Goal: Task Accomplishment & Management: Complete application form

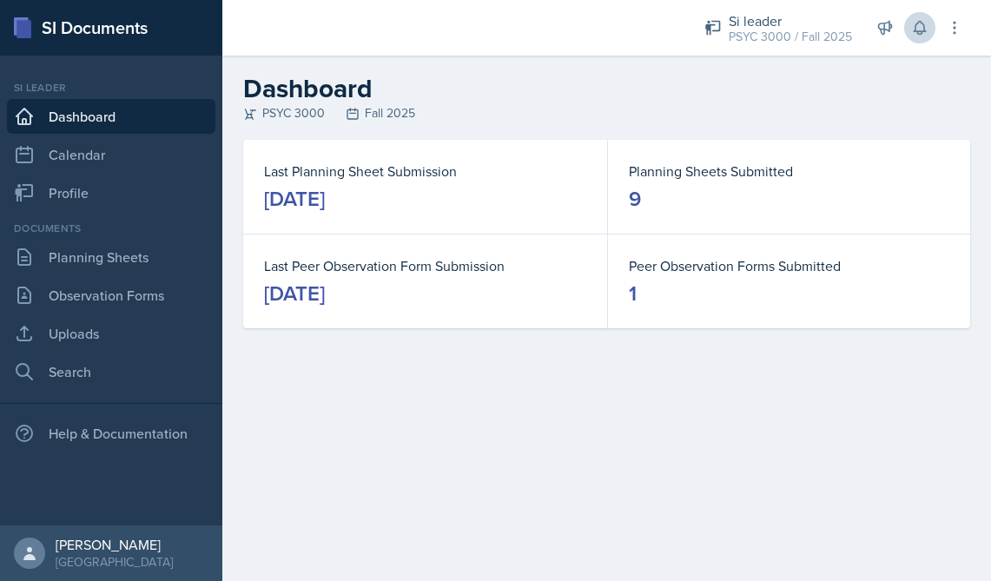
click at [924, 17] on button at bounding box center [919, 27] width 31 height 31
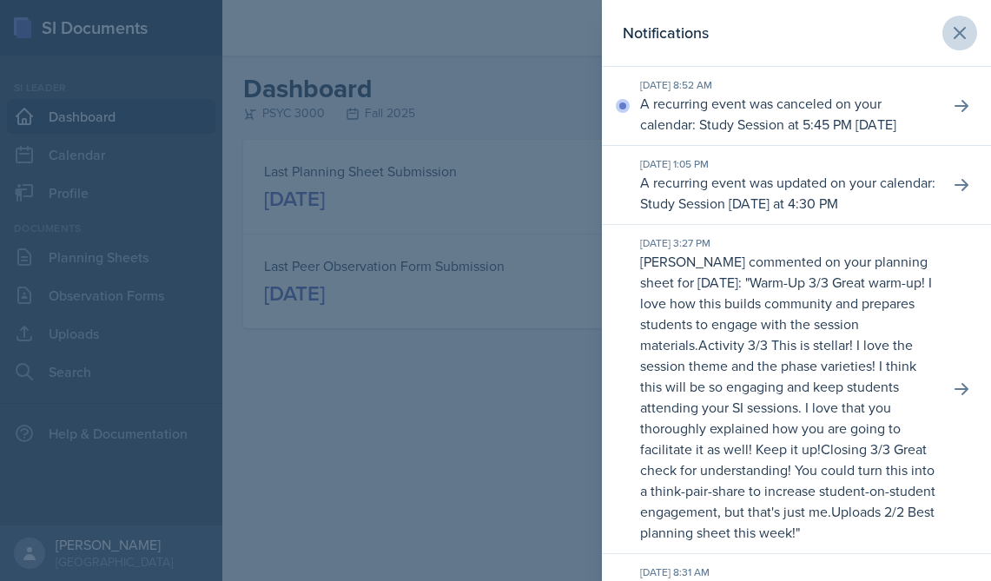
click at [968, 29] on icon at bounding box center [960, 33] width 21 height 21
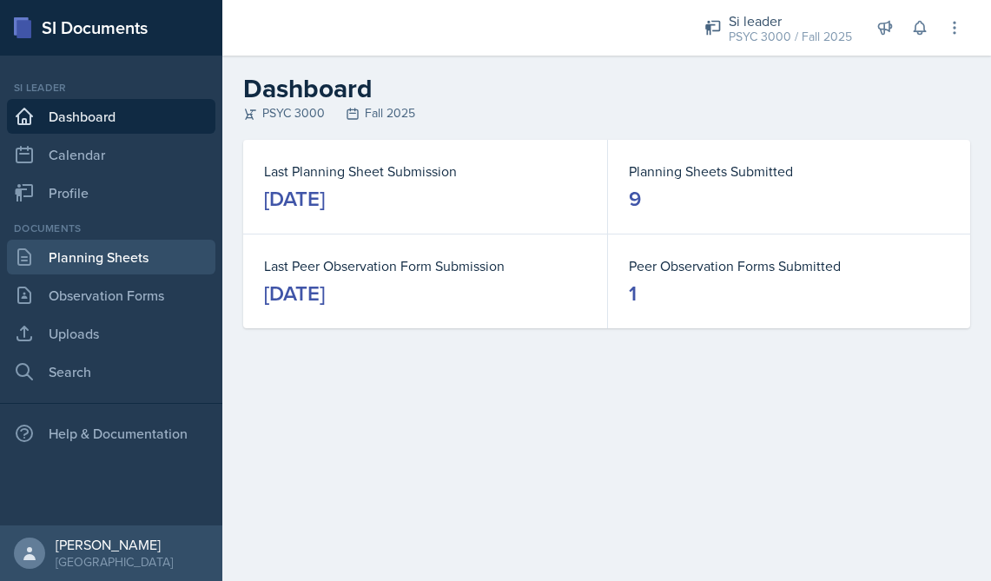
click at [64, 255] on link "Planning Sheets" at bounding box center [111, 257] width 209 height 35
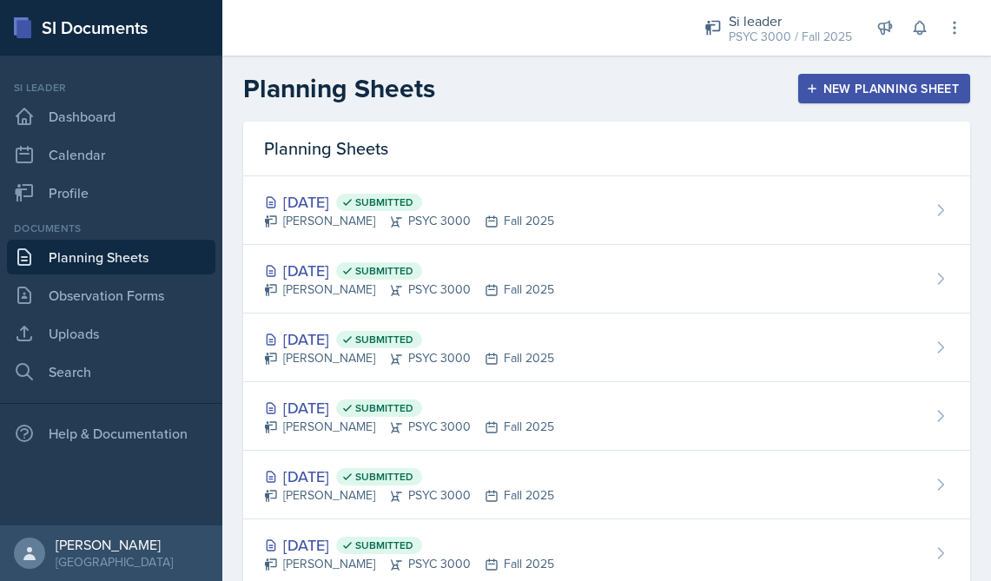
click at [830, 90] on div "New Planning Sheet" at bounding box center [884, 89] width 149 height 14
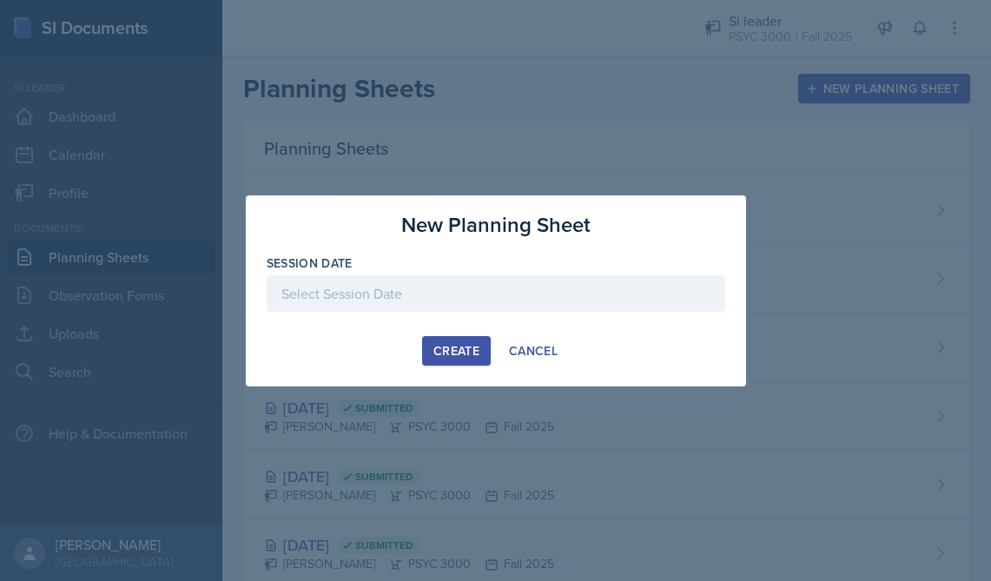
click at [428, 285] on div at bounding box center [496, 293] width 459 height 36
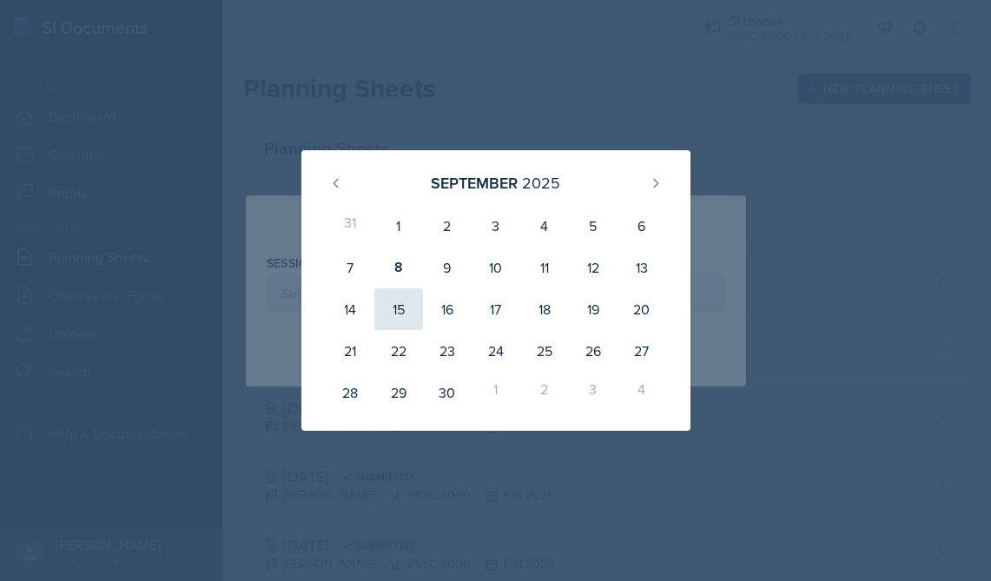
click at [397, 311] on div "15" at bounding box center [398, 309] width 49 height 42
type input "[DATE]"
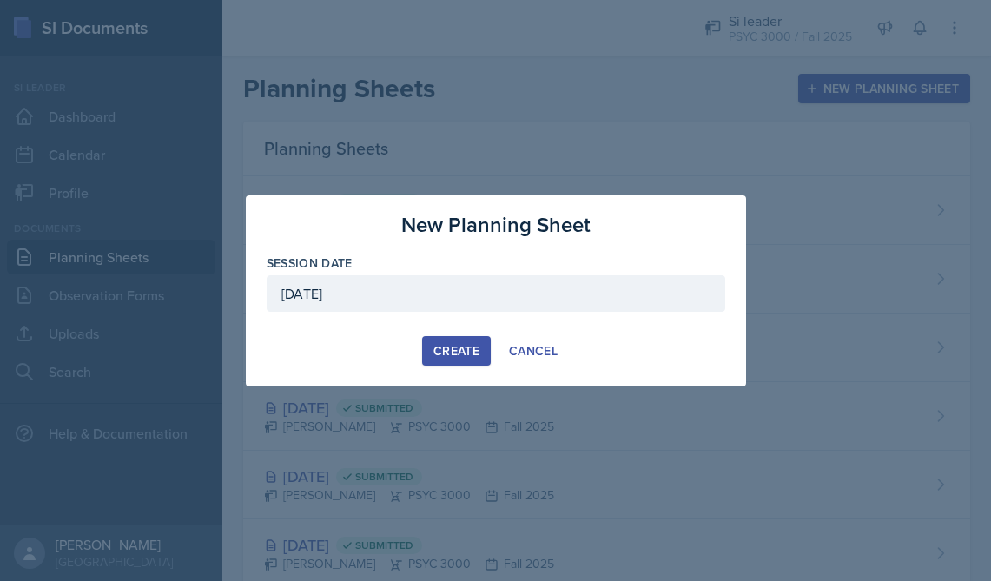
click at [456, 344] on div "Create" at bounding box center [457, 351] width 46 height 14
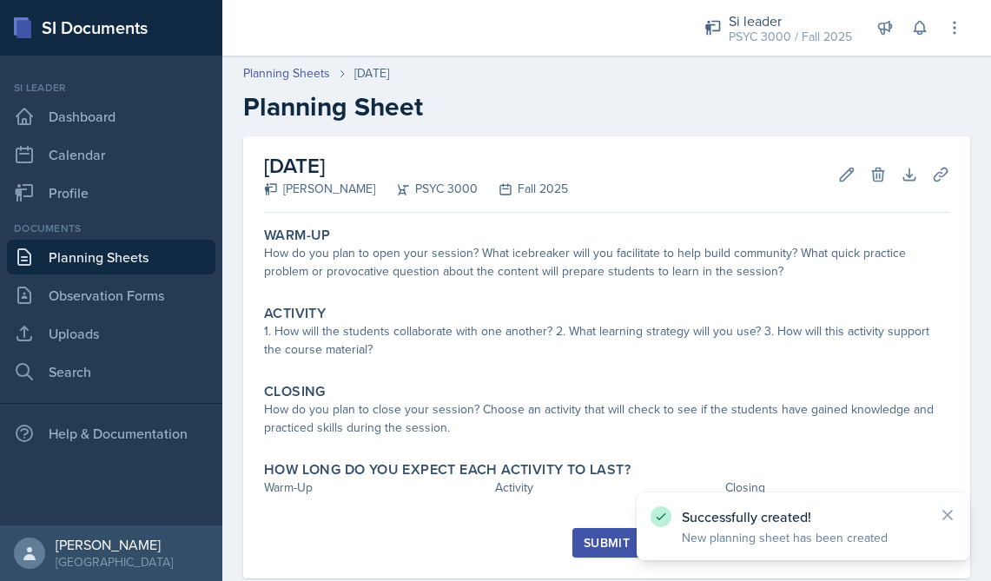
click at [66, 251] on link "Planning Sheets" at bounding box center [111, 257] width 209 height 35
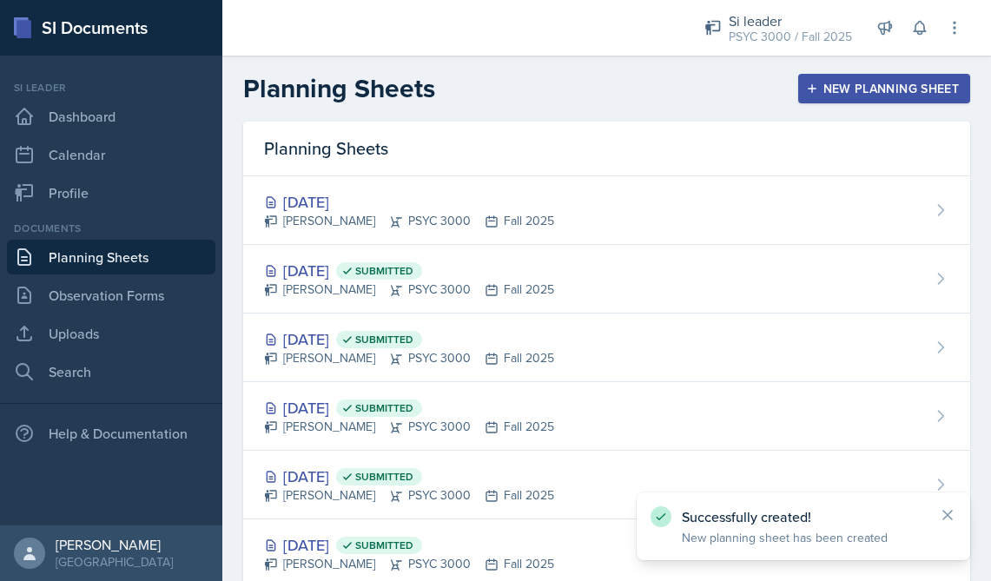
click at [913, 98] on button "New Planning Sheet" at bounding box center [884, 89] width 172 height 30
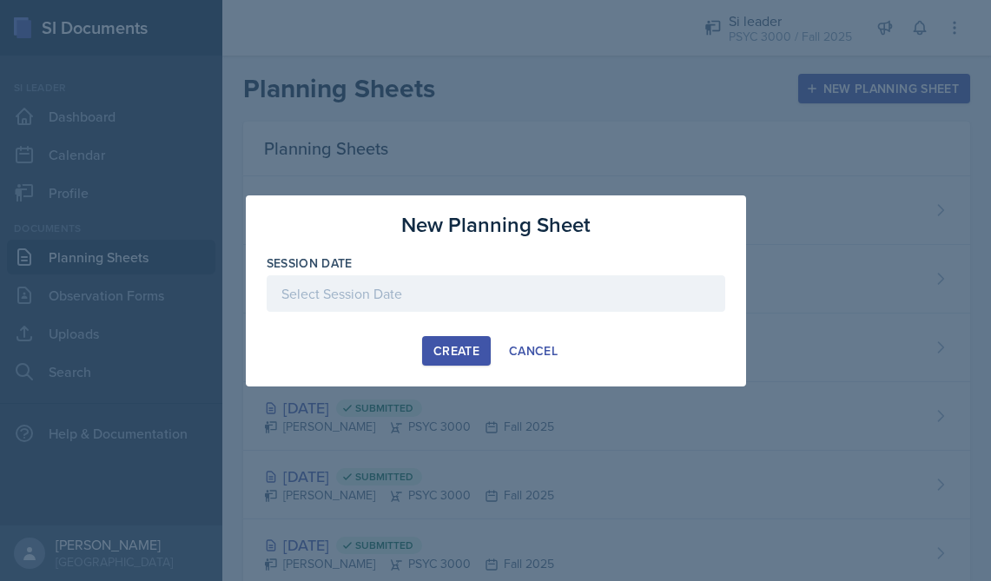
click at [493, 282] on div at bounding box center [496, 293] width 459 height 36
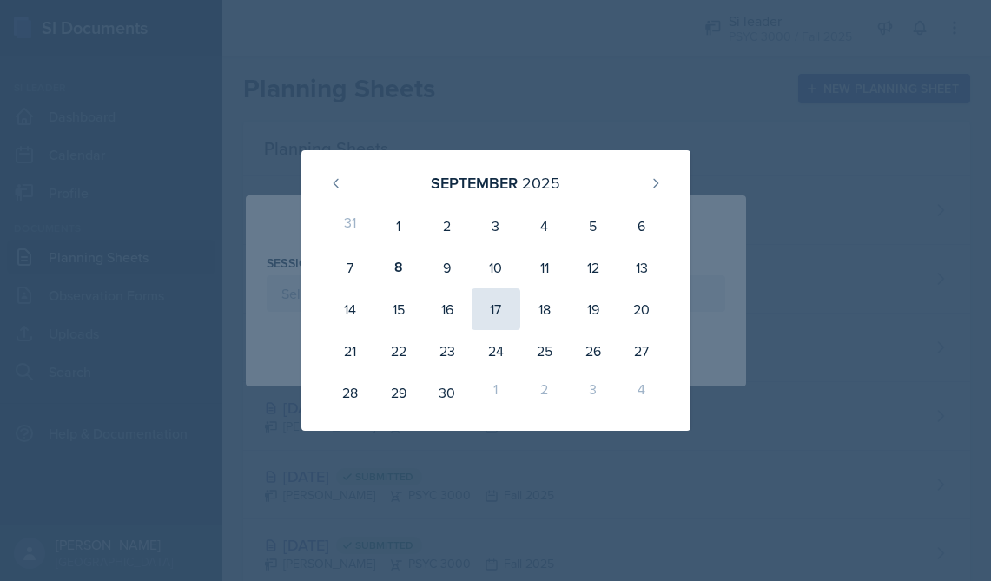
click at [501, 303] on div "17" at bounding box center [496, 309] width 49 height 42
type input "[DATE]"
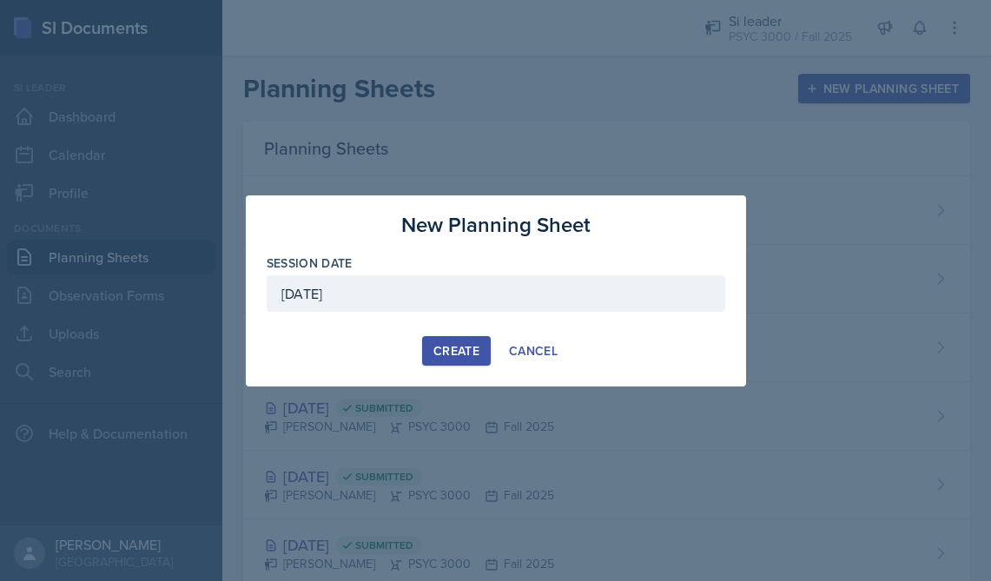
click at [470, 345] on div "Create" at bounding box center [457, 351] width 46 height 14
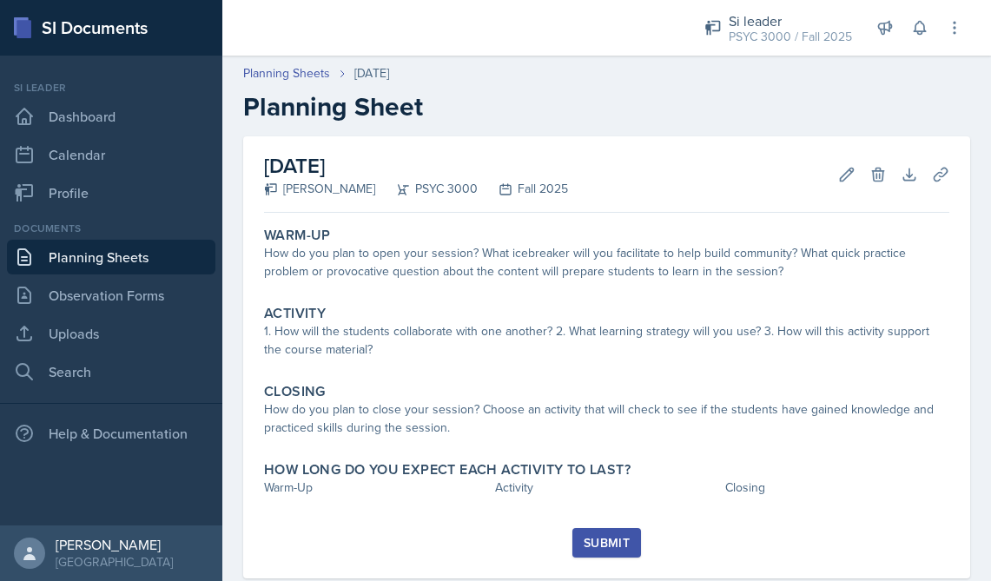
click at [114, 245] on link "Planning Sheets" at bounding box center [111, 257] width 209 height 35
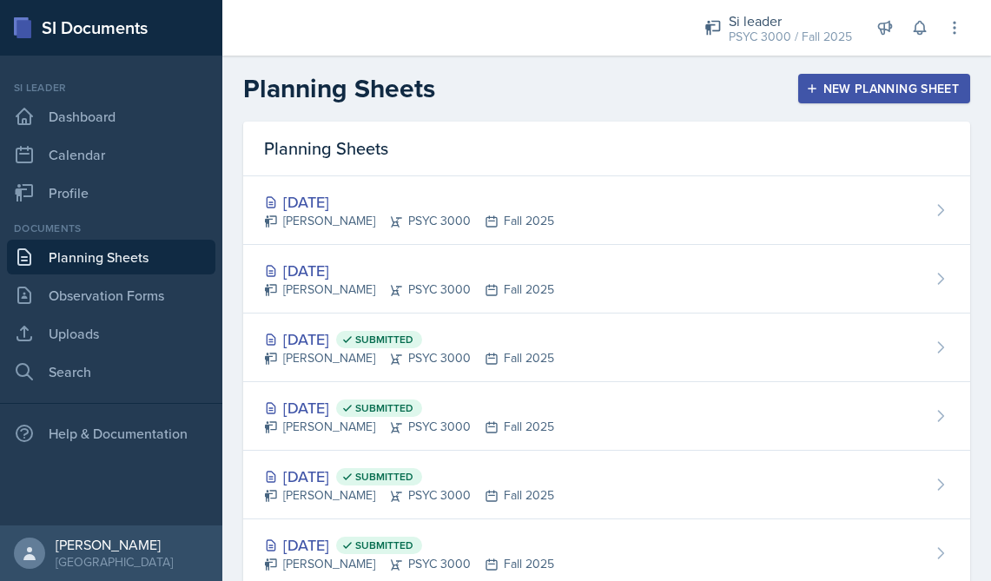
click at [853, 107] on header "Planning Sheets New Planning Sheet" at bounding box center [606, 89] width 769 height 66
click at [852, 100] on button "New Planning Sheet" at bounding box center [884, 89] width 172 height 30
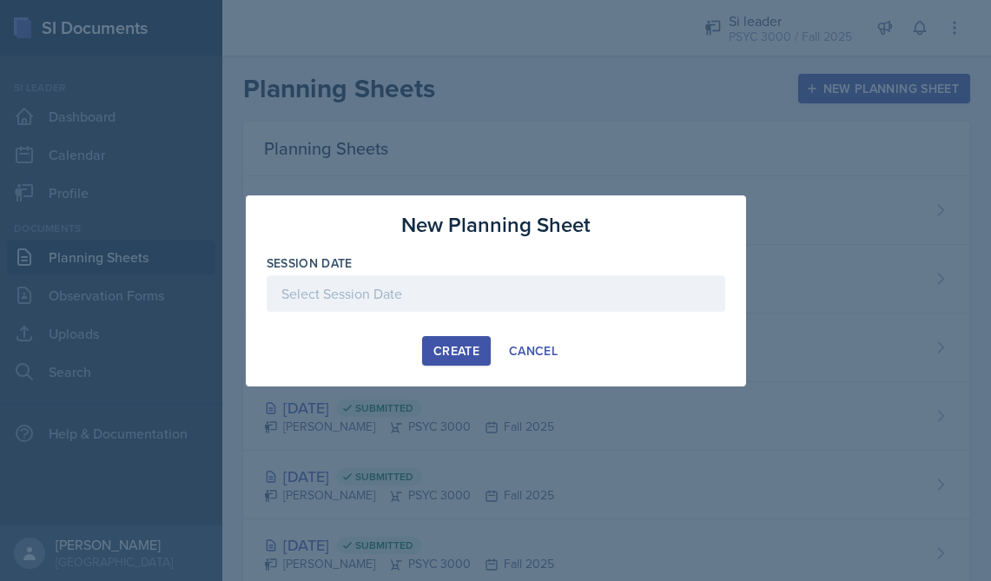
click at [466, 301] on div at bounding box center [496, 293] width 459 height 36
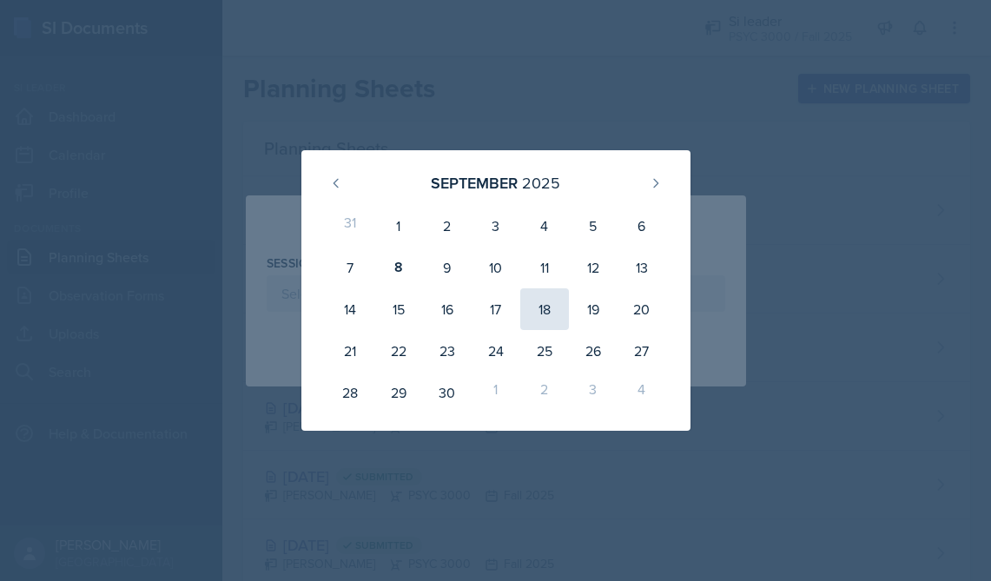
click at [552, 309] on div "18" at bounding box center [544, 309] width 49 height 42
type input "[DATE]"
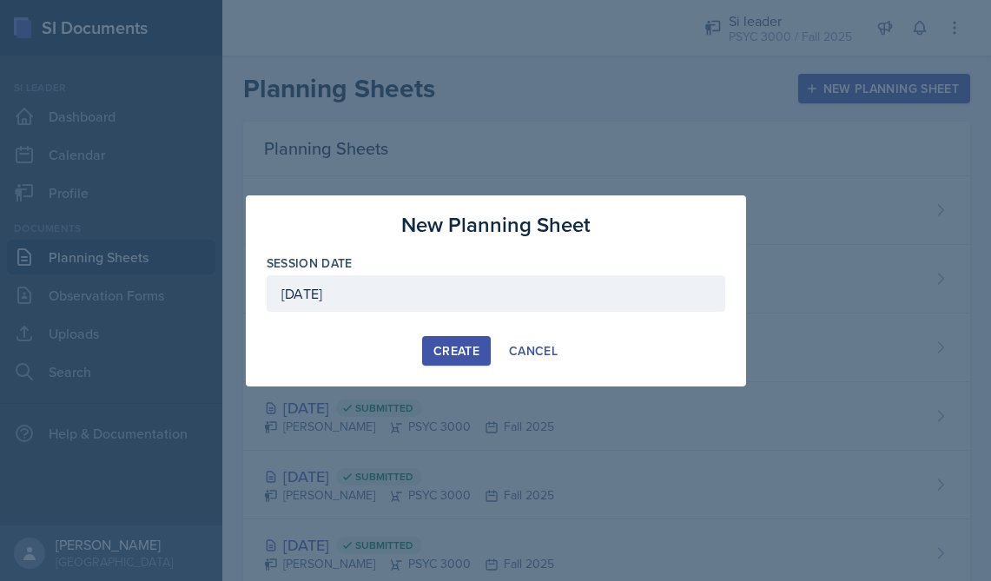
click at [464, 353] on div "Create" at bounding box center [457, 351] width 46 height 14
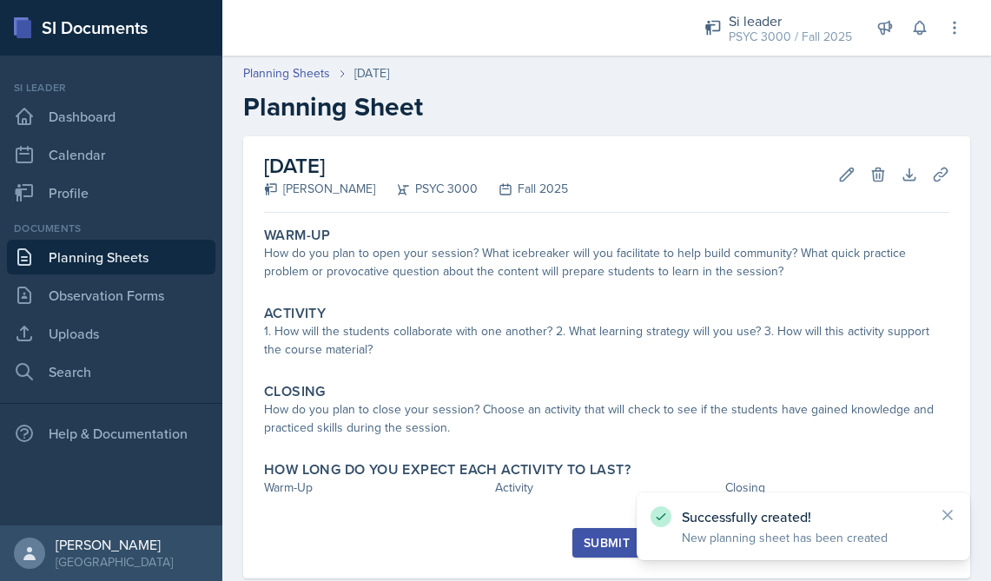
click at [143, 263] on link "Planning Sheets" at bounding box center [111, 257] width 209 height 35
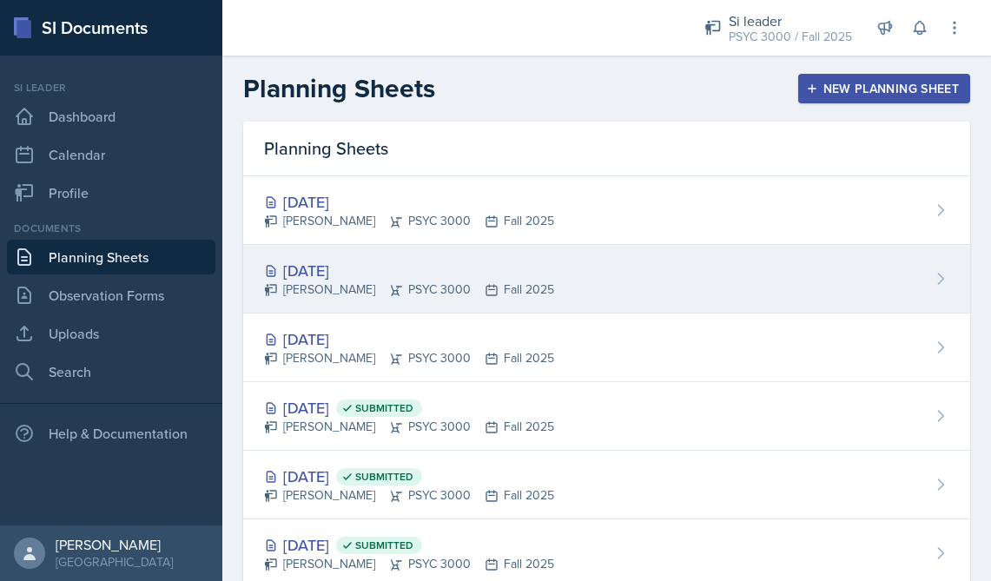
click at [401, 268] on div "[DATE]" at bounding box center [409, 270] width 290 height 23
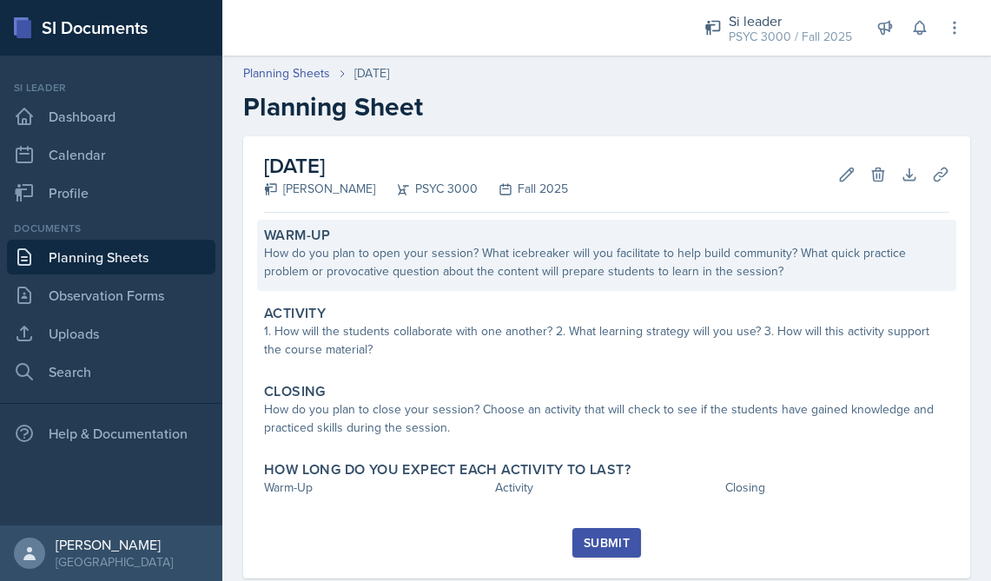
click at [427, 250] on div "How do you plan to open your session? What icebreaker will you facilitate to he…" at bounding box center [607, 262] width 686 height 36
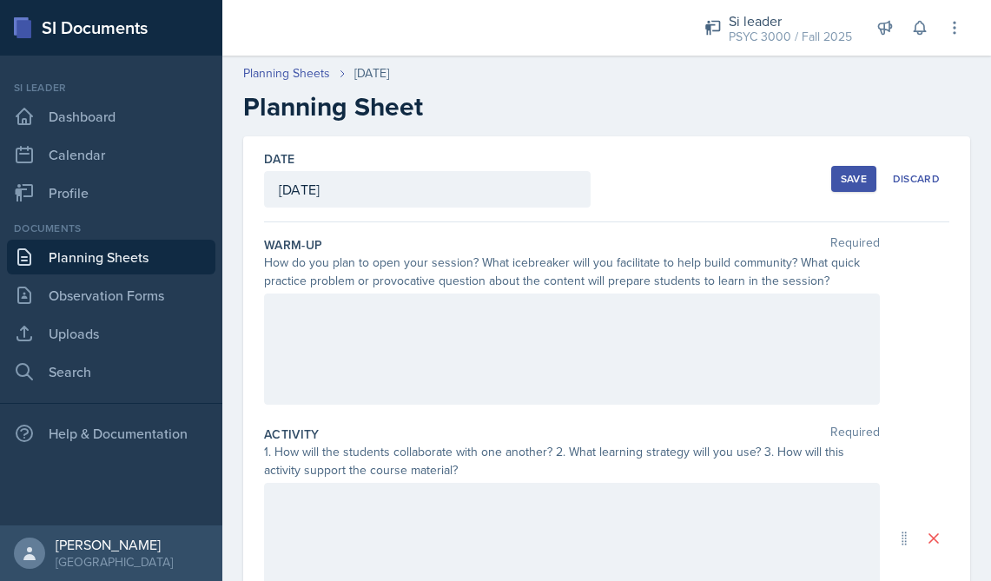
click at [298, 310] on div at bounding box center [572, 349] width 616 height 111
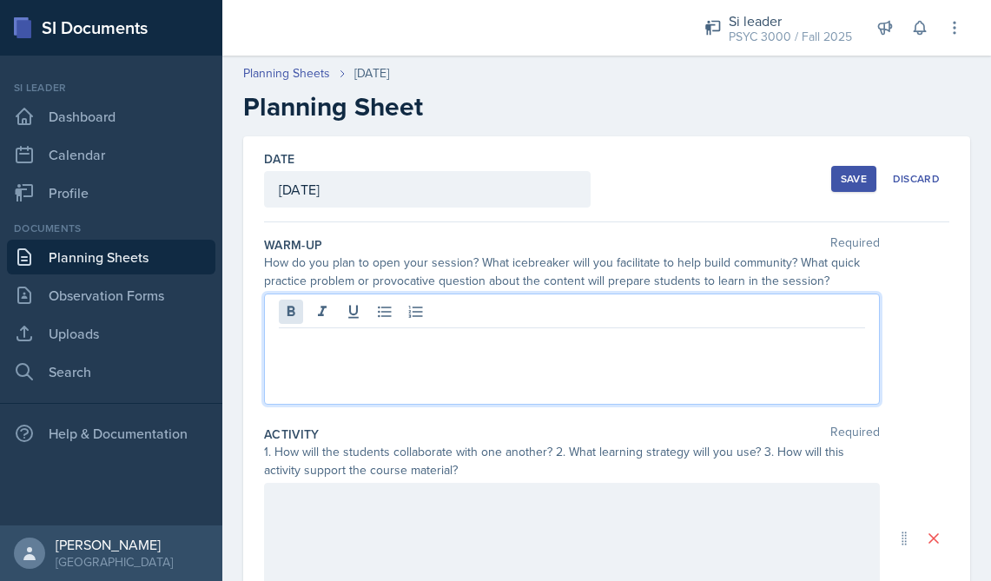
click at [291, 313] on icon at bounding box center [290, 311] width 17 height 17
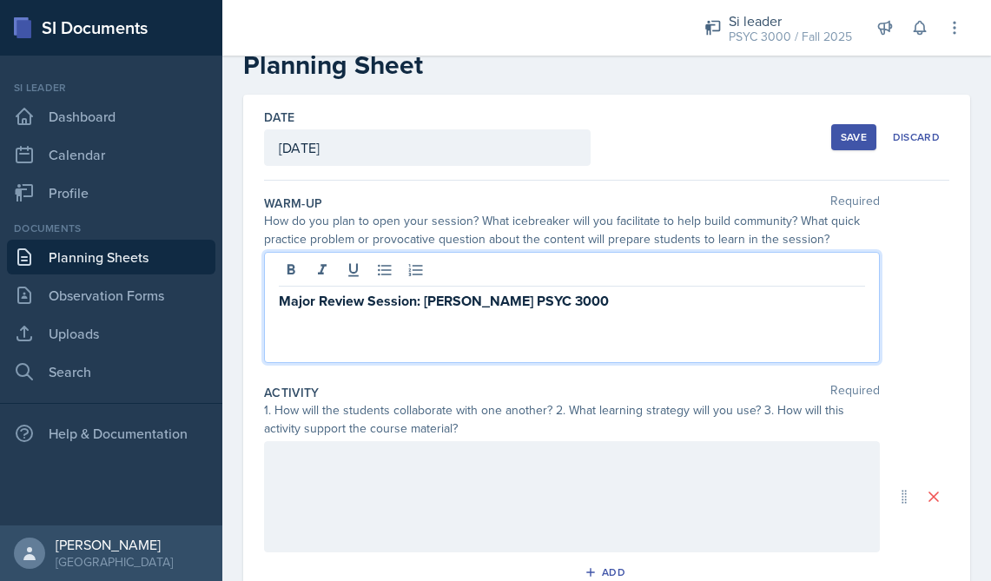
scroll to position [43, 0]
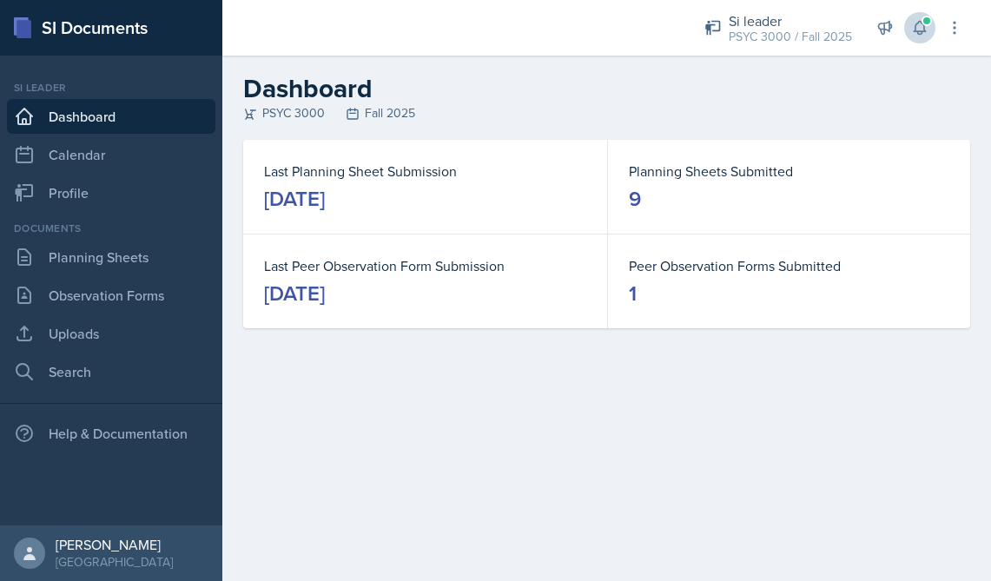
click at [913, 25] on icon at bounding box center [919, 27] width 17 height 17
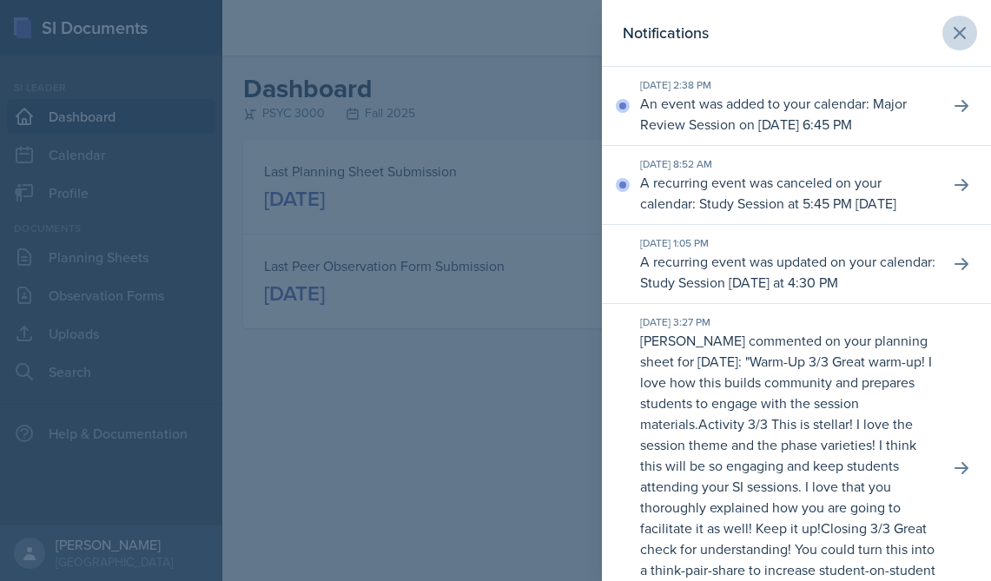
click at [967, 39] on icon at bounding box center [960, 33] width 21 height 21
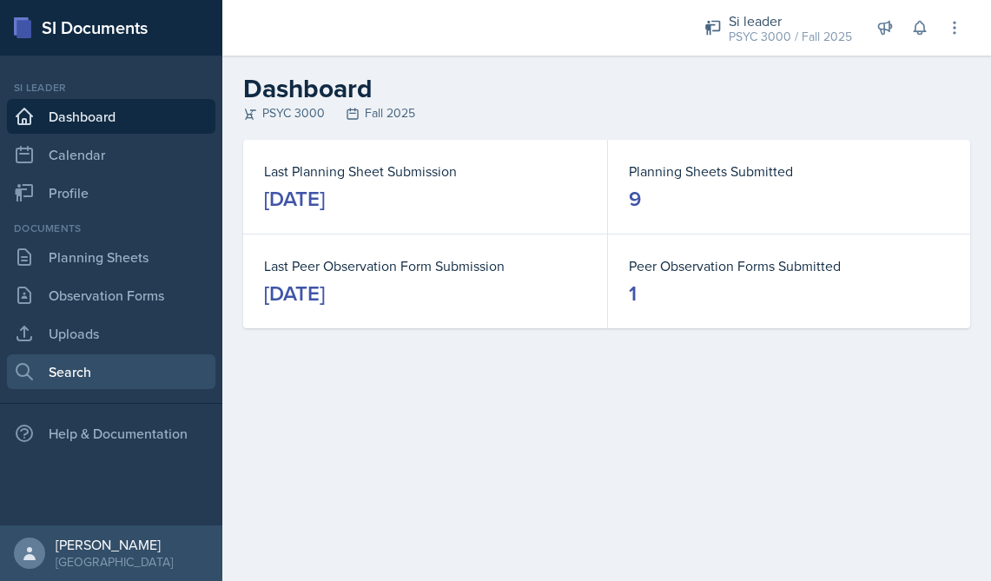
click at [86, 372] on link "Search" at bounding box center [111, 371] width 209 height 35
select select "all"
select select "1"
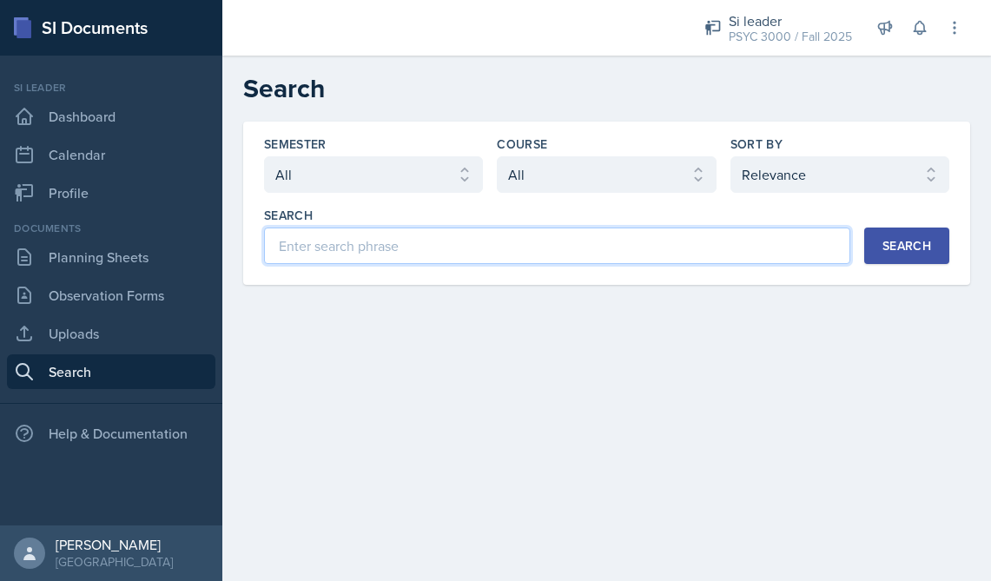
click at [352, 253] on input at bounding box center [557, 246] width 586 height 36
type input "Hilley"
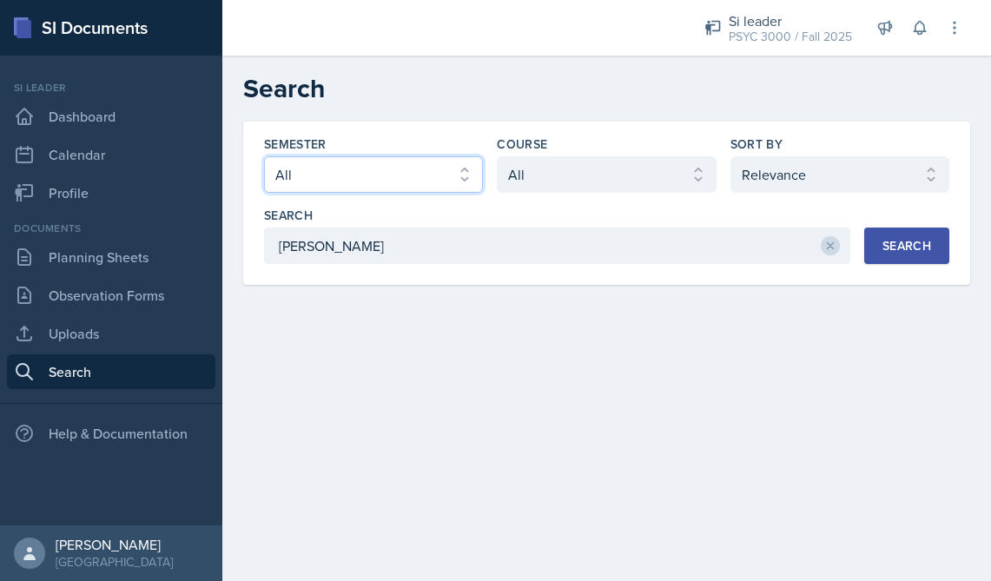
select select "e2039551-f485-4c1b-a525-5b9893bb04c4"
click at [902, 244] on div "Search" at bounding box center [907, 246] width 49 height 14
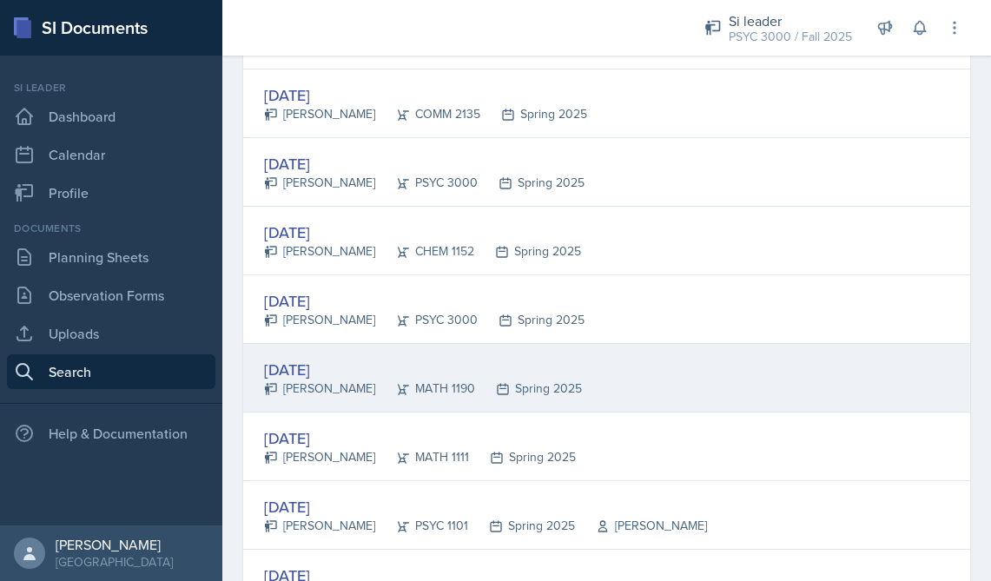
scroll to position [3157, 0]
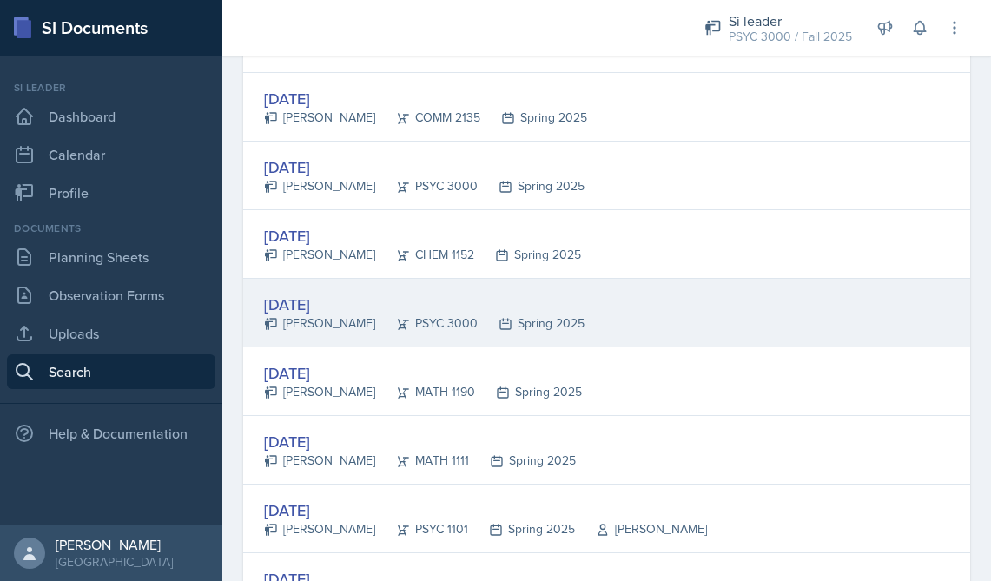
click at [354, 306] on div "Mar 5th, 2025" at bounding box center [424, 304] width 321 height 23
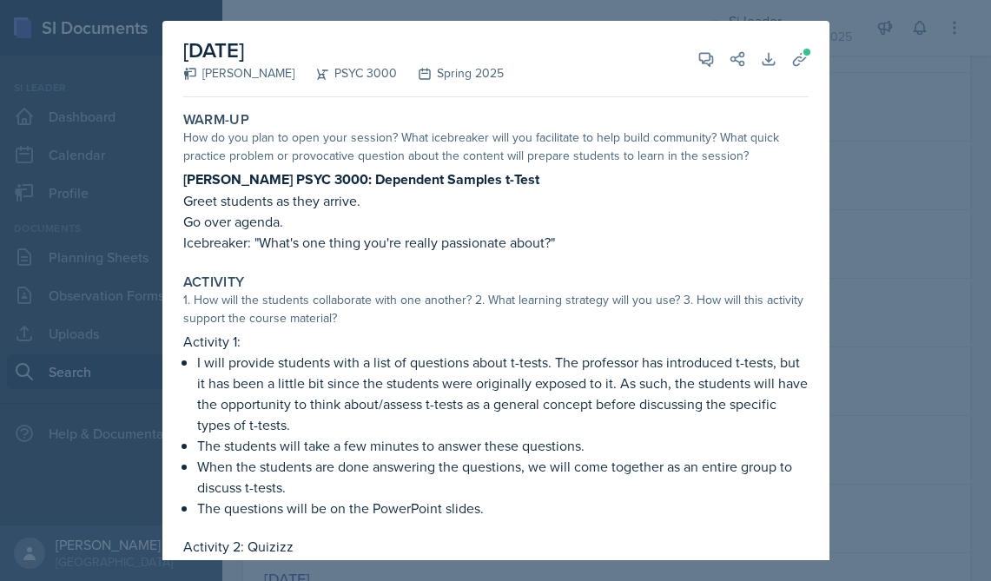
click at [884, 145] on div at bounding box center [495, 290] width 991 height 581
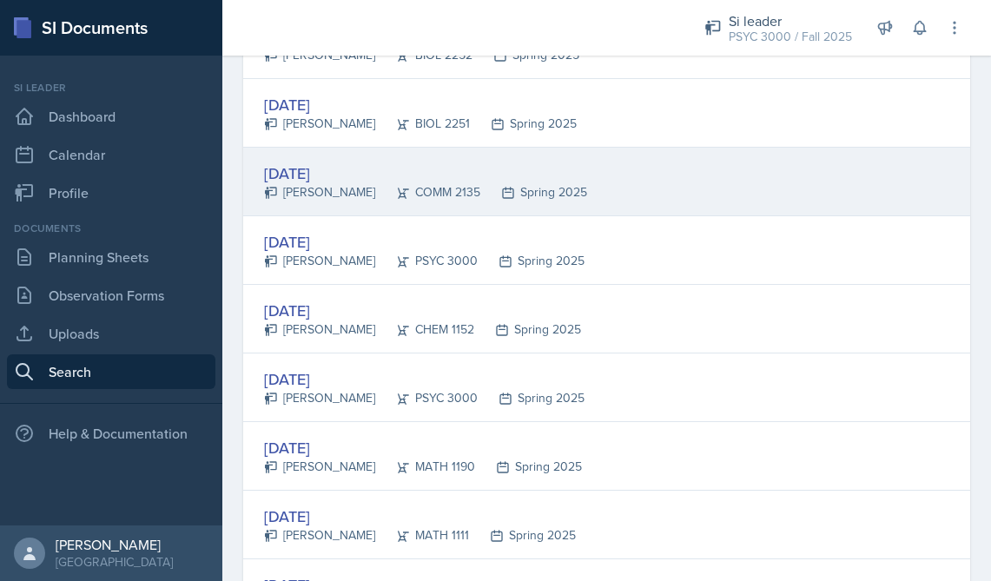
scroll to position [3061, 0]
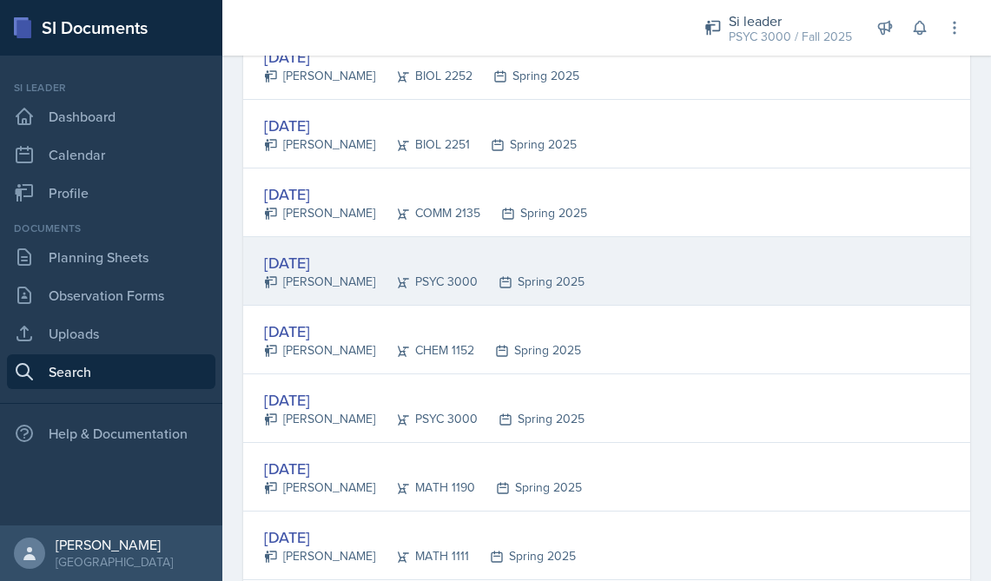
click at [331, 268] on div "Feb 27th, 2025" at bounding box center [424, 262] width 321 height 23
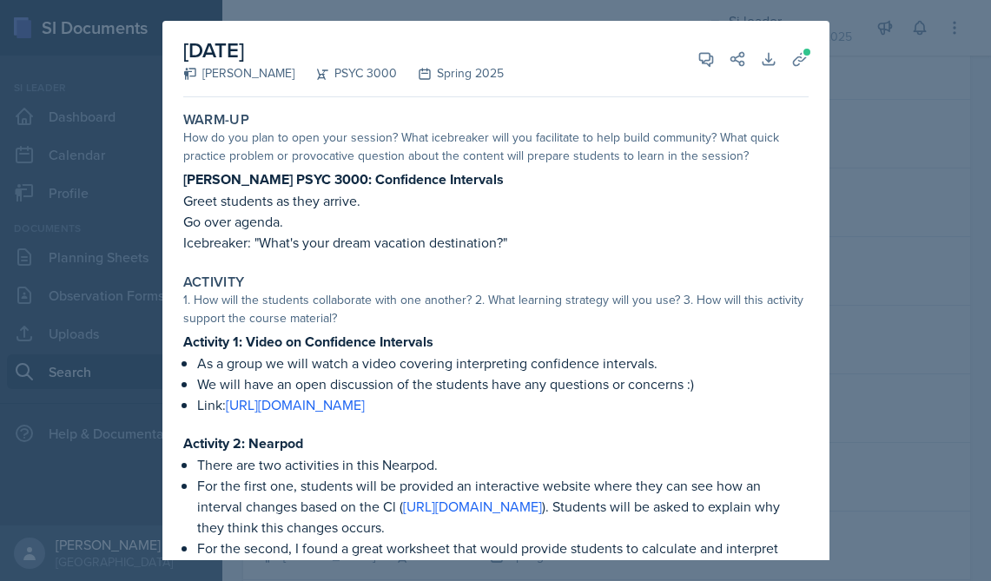
click at [846, 49] on div at bounding box center [495, 290] width 991 height 581
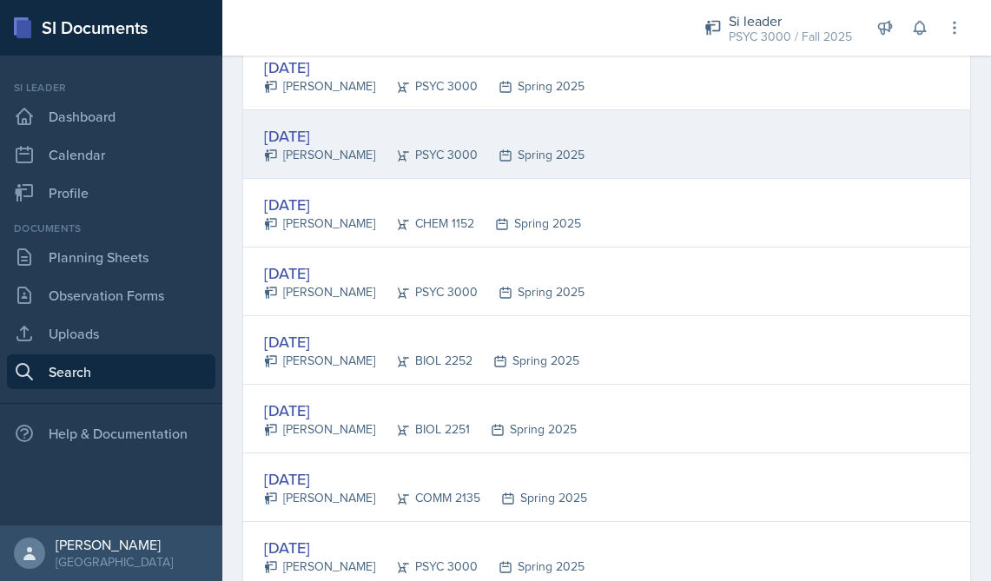
scroll to position [2775, 0]
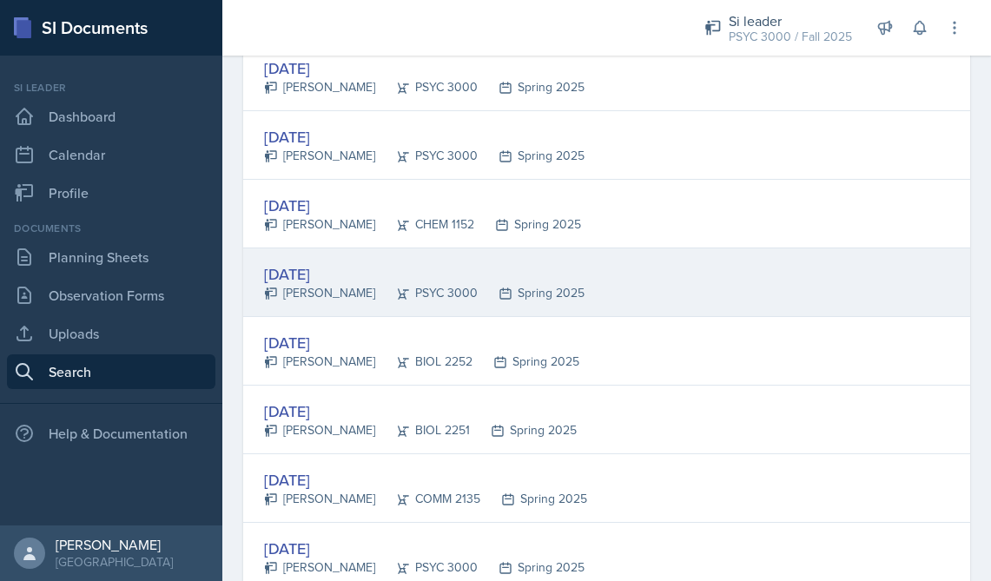
click at [348, 274] on div "Jan 22nd, 2025" at bounding box center [424, 273] width 321 height 23
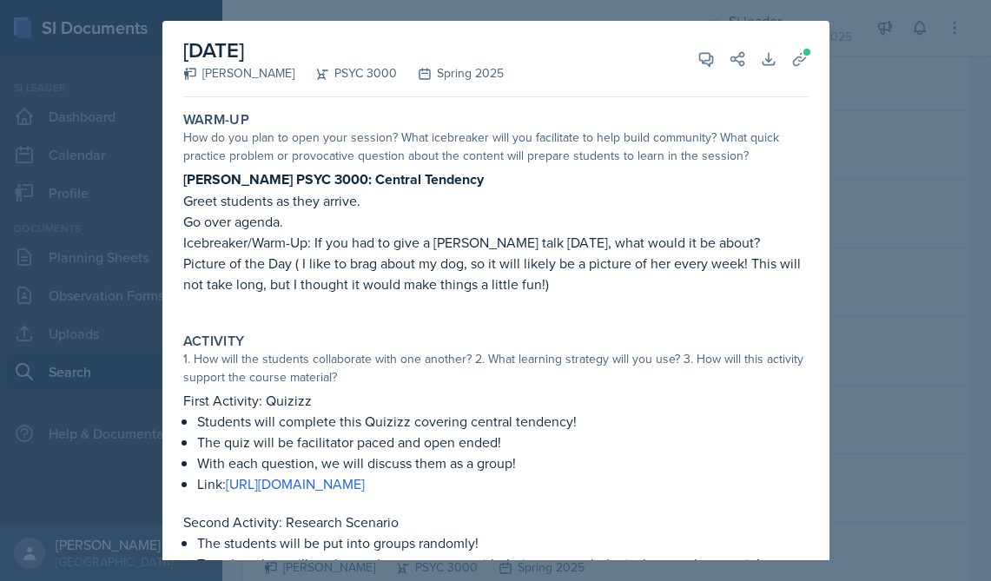
click at [927, 155] on div at bounding box center [495, 290] width 991 height 581
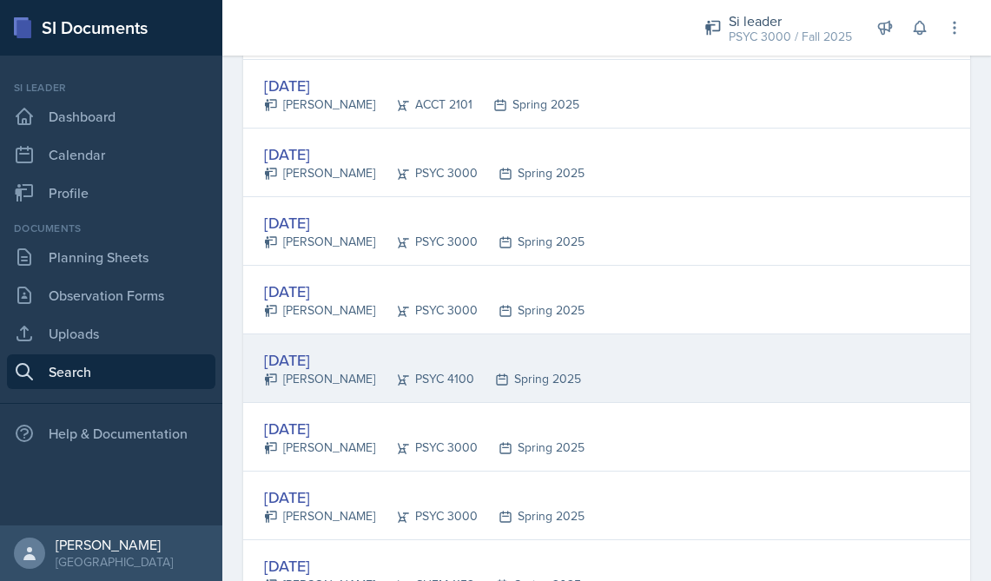
scroll to position [2413, 0]
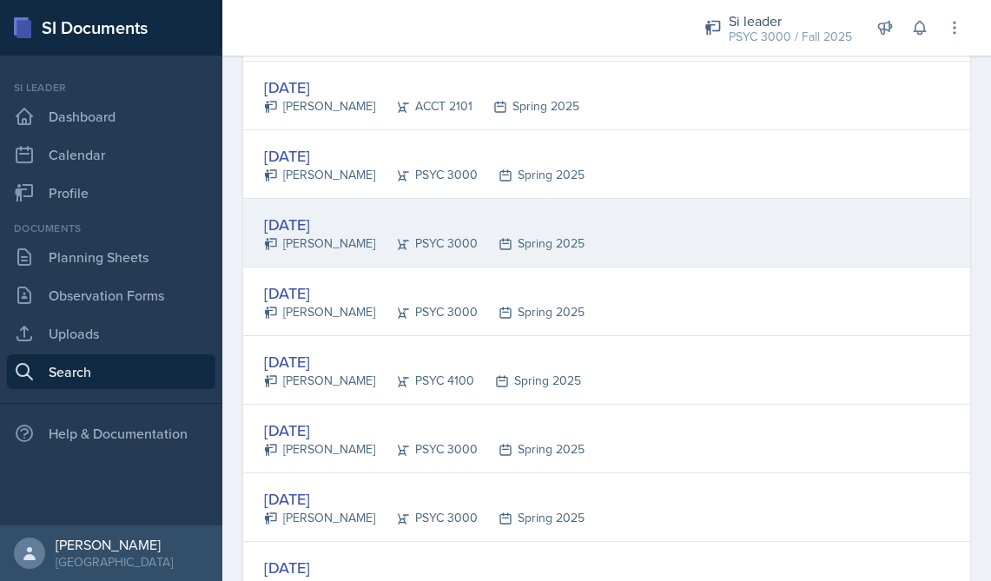
click at [321, 231] on div "Feb 5th, 2025" at bounding box center [424, 224] width 321 height 23
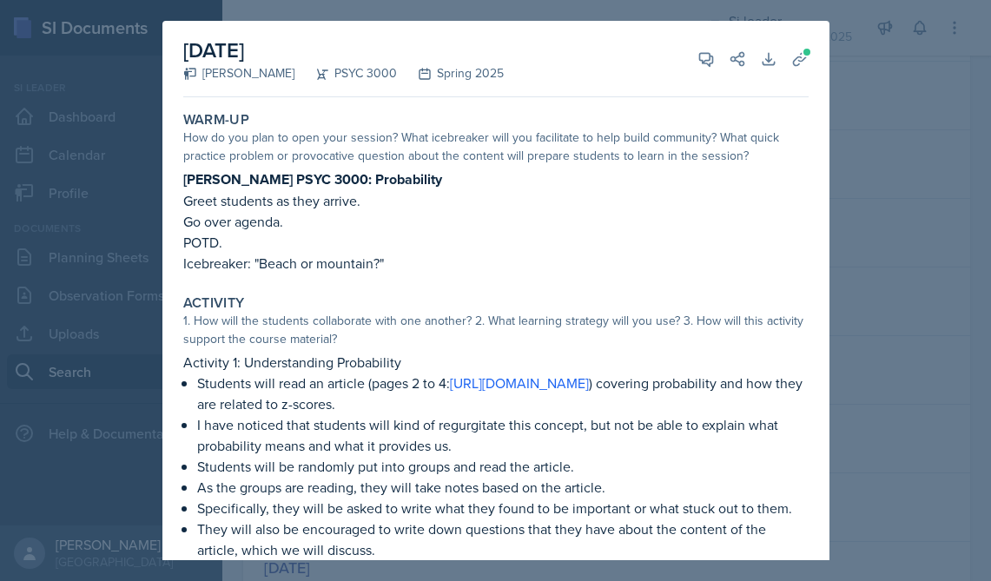
click at [857, 172] on div at bounding box center [495, 290] width 991 height 581
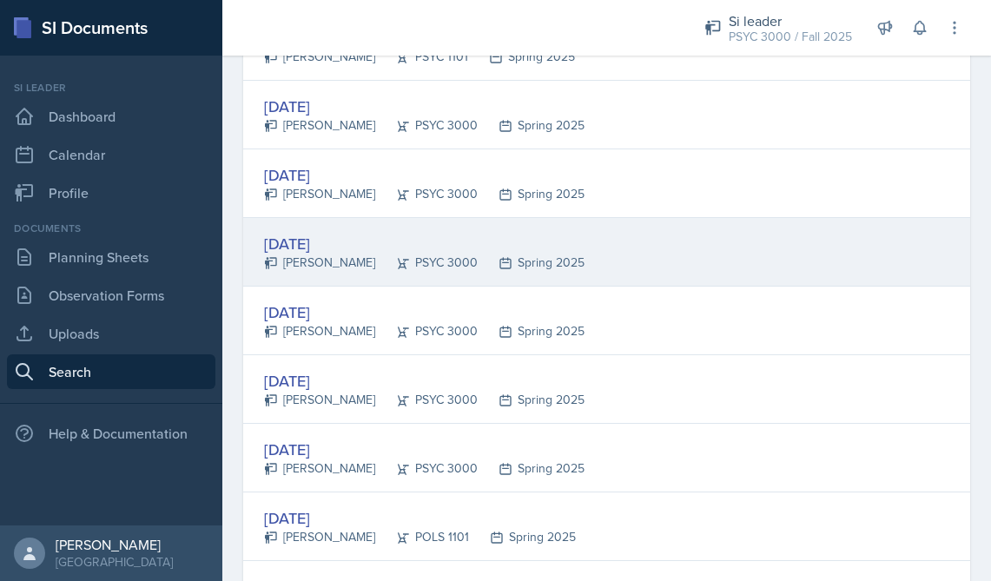
scroll to position [1907, 0]
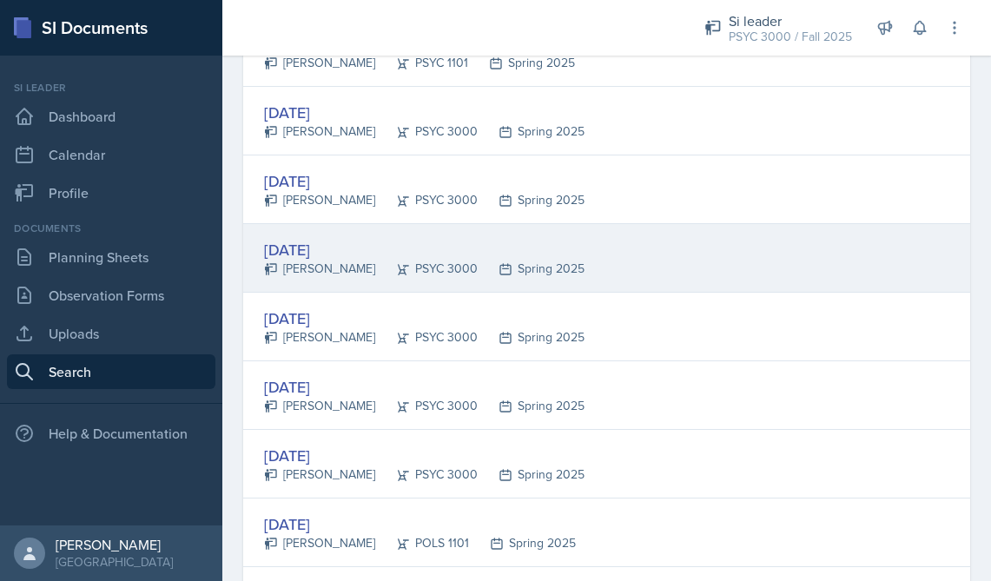
click at [699, 229] on div "Apr 9th, 2025 Maci DeMott PSYC 3000 Spring 2025" at bounding box center [606, 258] width 727 height 69
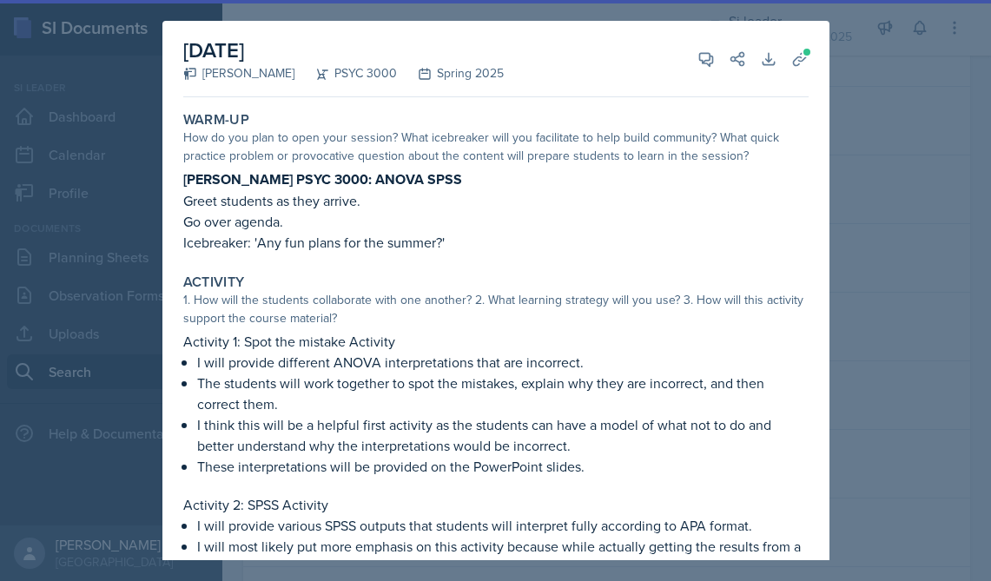
click at [817, 217] on div "April 9th, 2025 Maci DeMott PSYC 3000 Spring 2025 View Comments Comments Apr 8t…" at bounding box center [495, 434] width 667 height 826
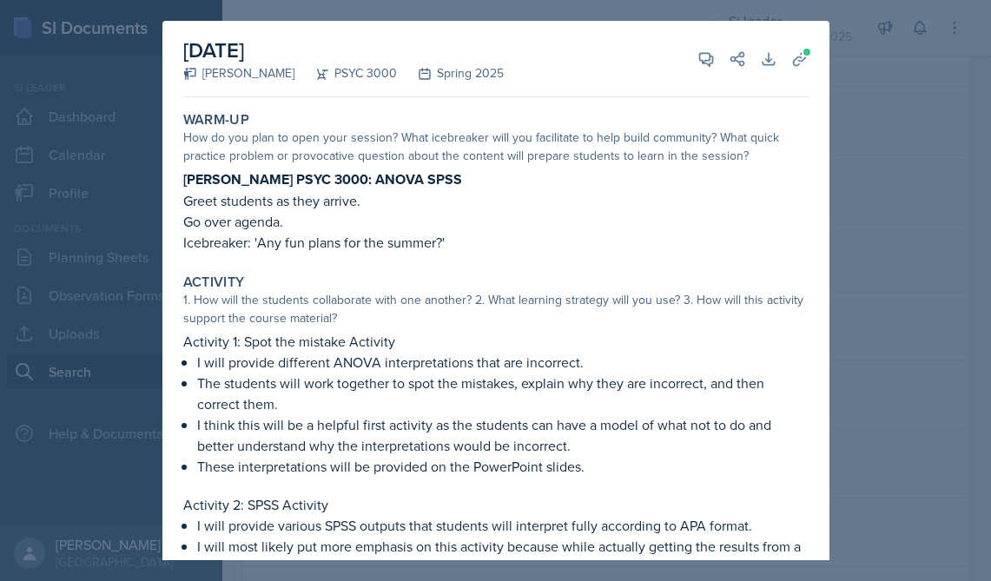
click at [863, 224] on div at bounding box center [495, 290] width 991 height 581
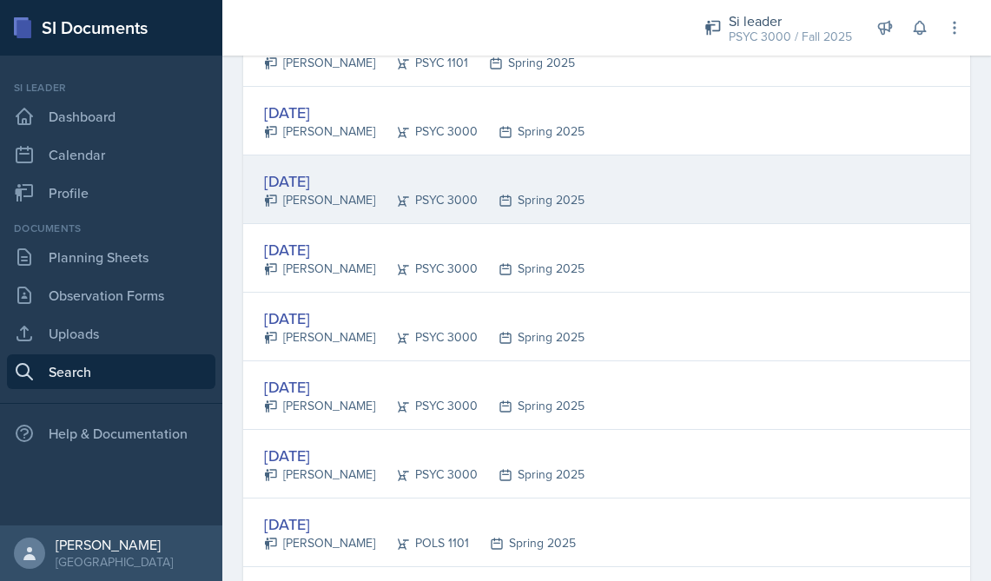
click at [551, 183] on div "Feb 7th, 2025" at bounding box center [424, 180] width 321 height 23
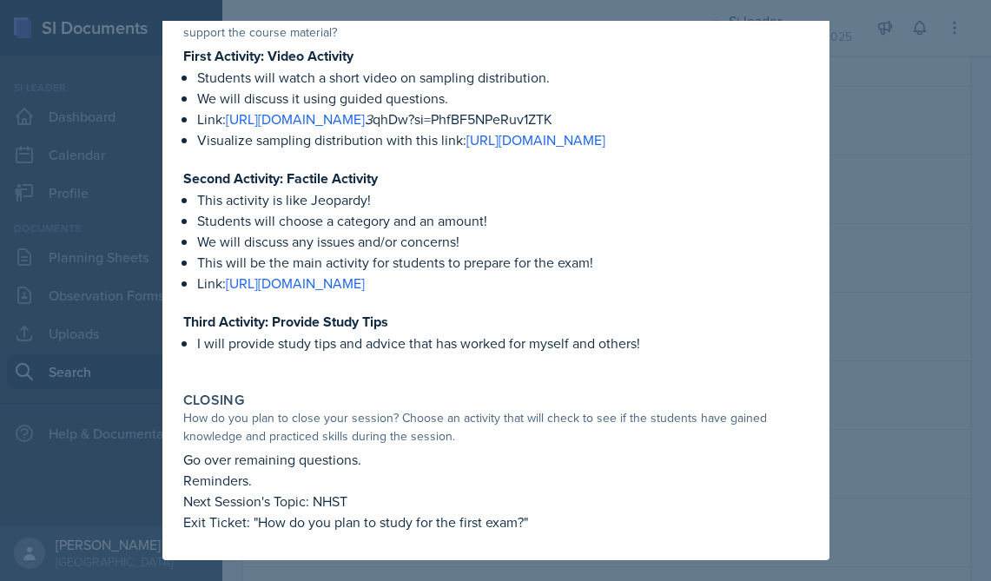
scroll to position [328, 0]
click at [850, 111] on div at bounding box center [495, 290] width 991 height 581
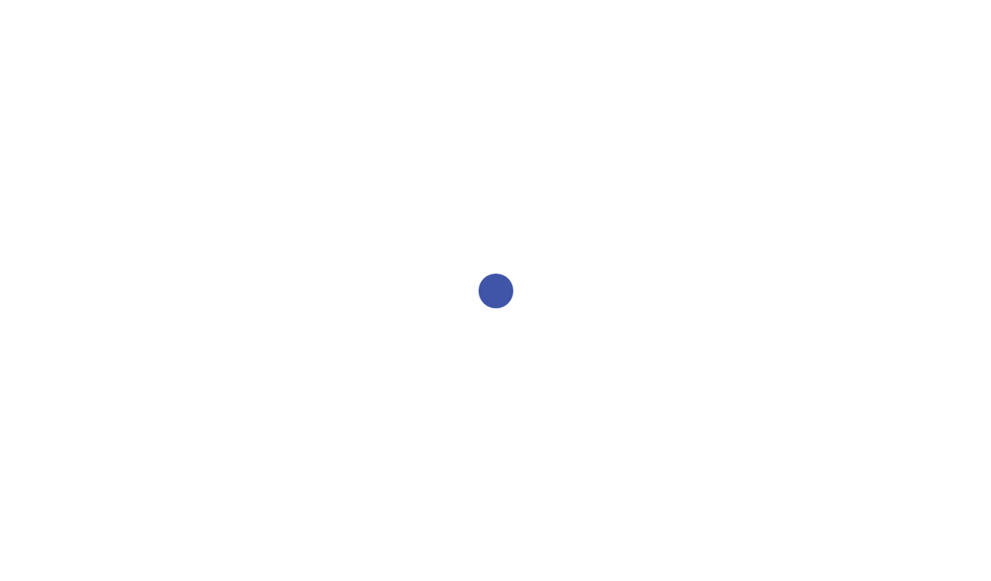
select select "all"
select select "1"
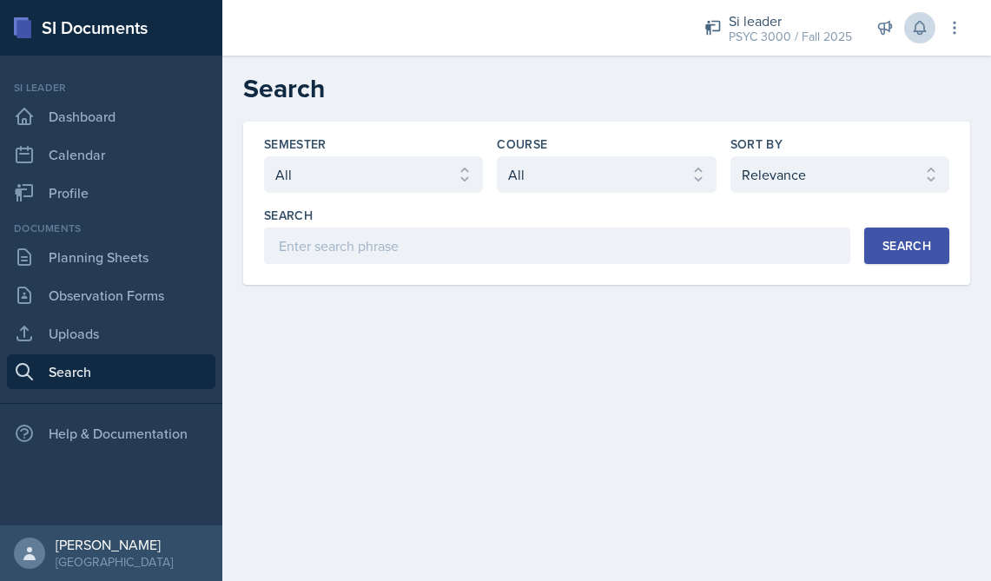
click at [911, 20] on button at bounding box center [919, 27] width 31 height 31
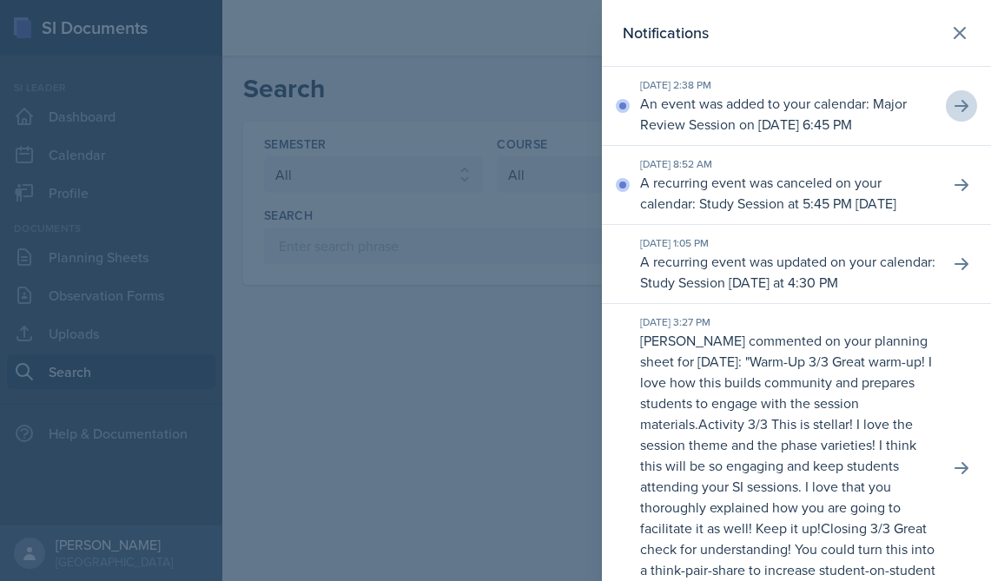
click at [974, 119] on button at bounding box center [961, 105] width 31 height 31
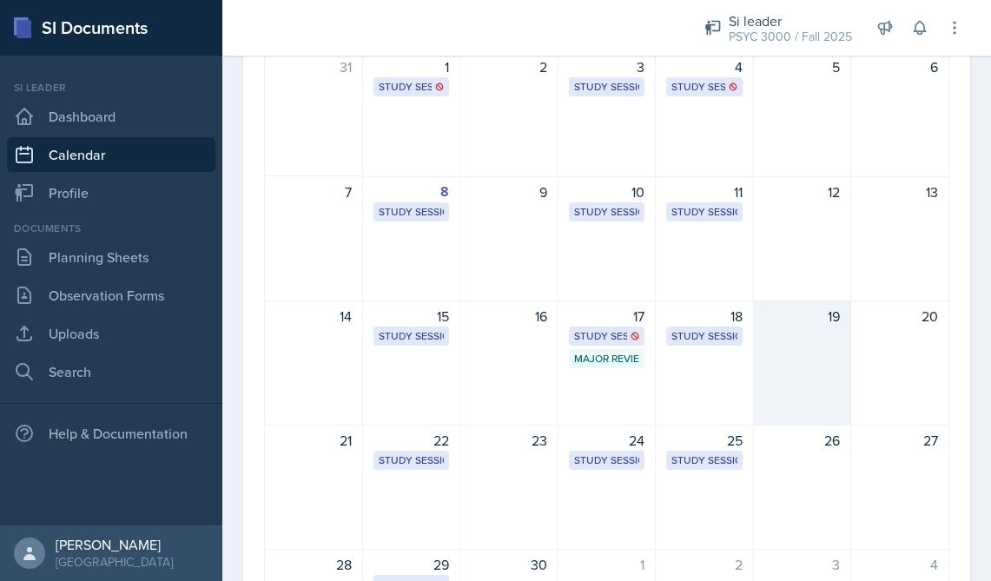
scroll to position [182, 0]
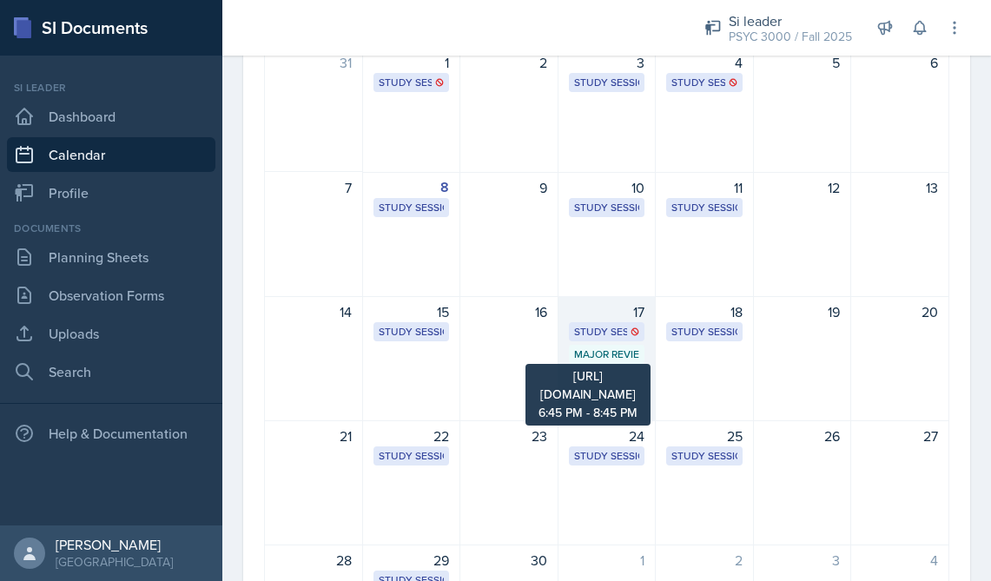
click at [626, 352] on div "Major Review Session" at bounding box center [607, 355] width 66 height 16
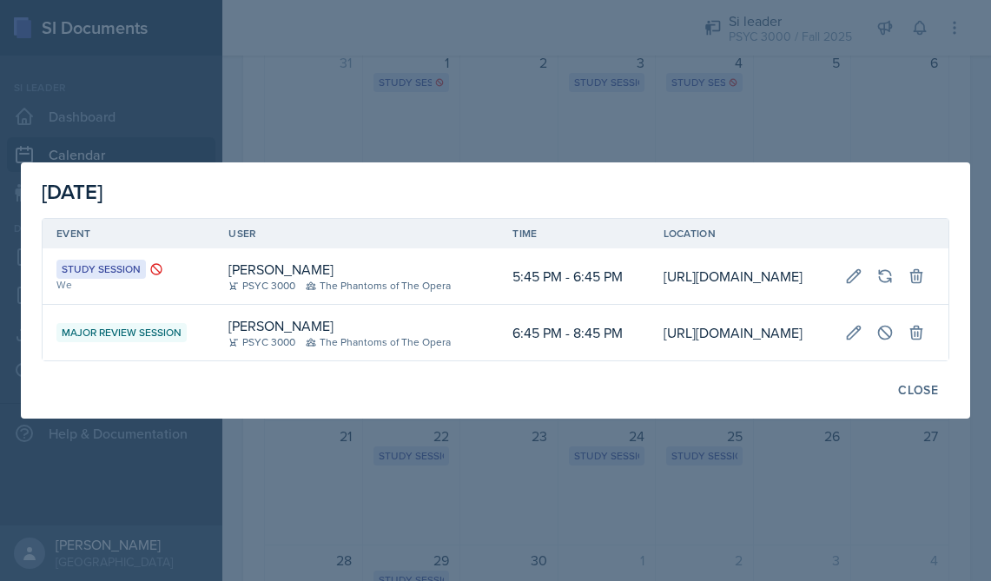
scroll to position [0, 0]
click at [923, 397] on div "Close" at bounding box center [918, 390] width 40 height 14
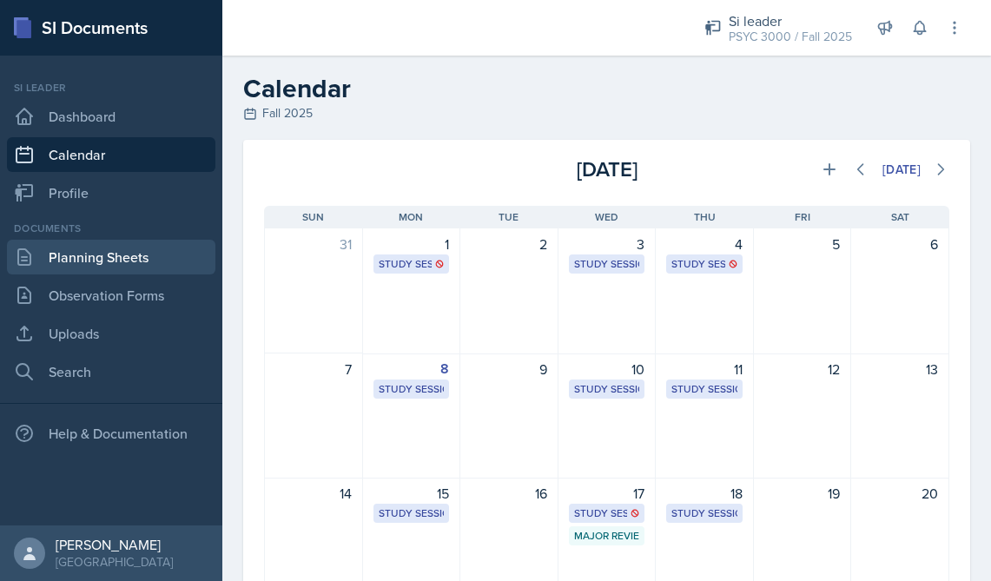
click at [124, 247] on link "Planning Sheets" at bounding box center [111, 257] width 209 height 35
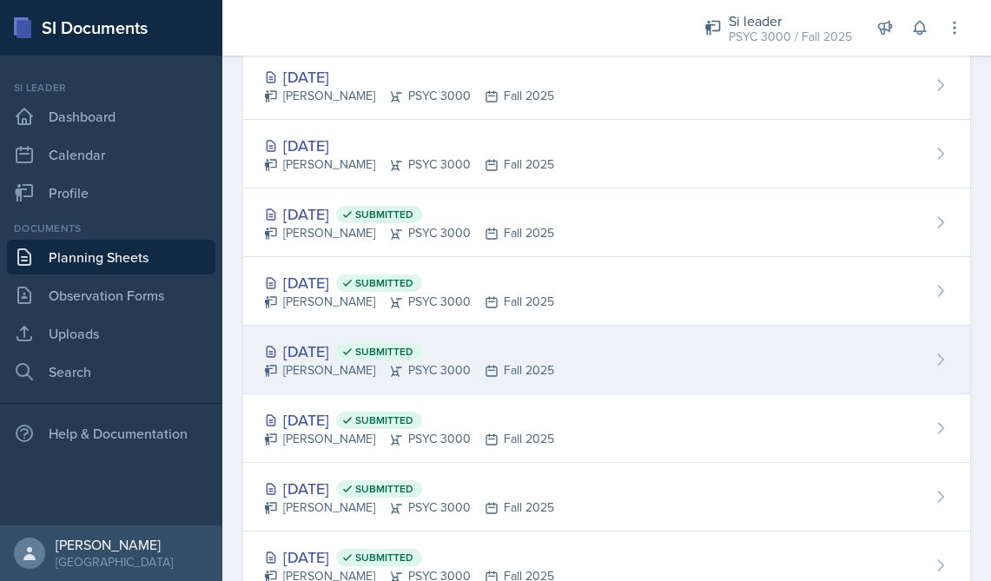
scroll to position [192, 0]
click at [380, 364] on div "Sep 8th, 2025 Submitted" at bounding box center [409, 352] width 290 height 23
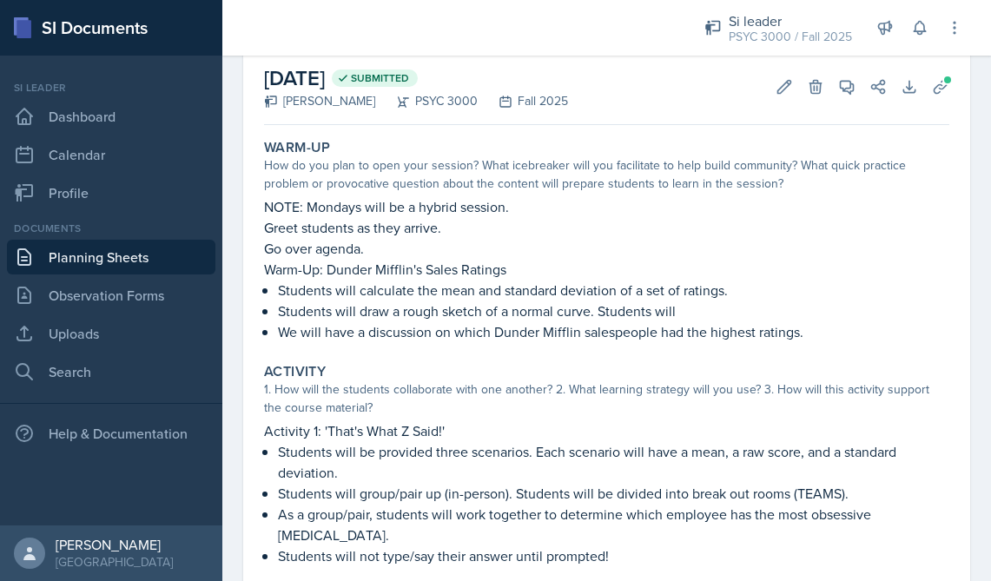
scroll to position [46, 0]
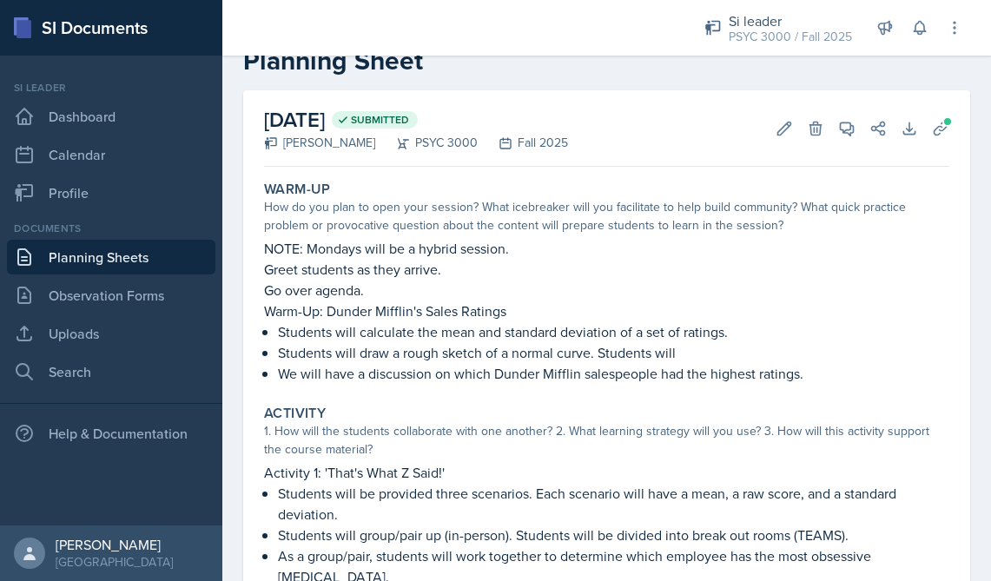
click at [82, 260] on link "Planning Sheets" at bounding box center [111, 257] width 209 height 35
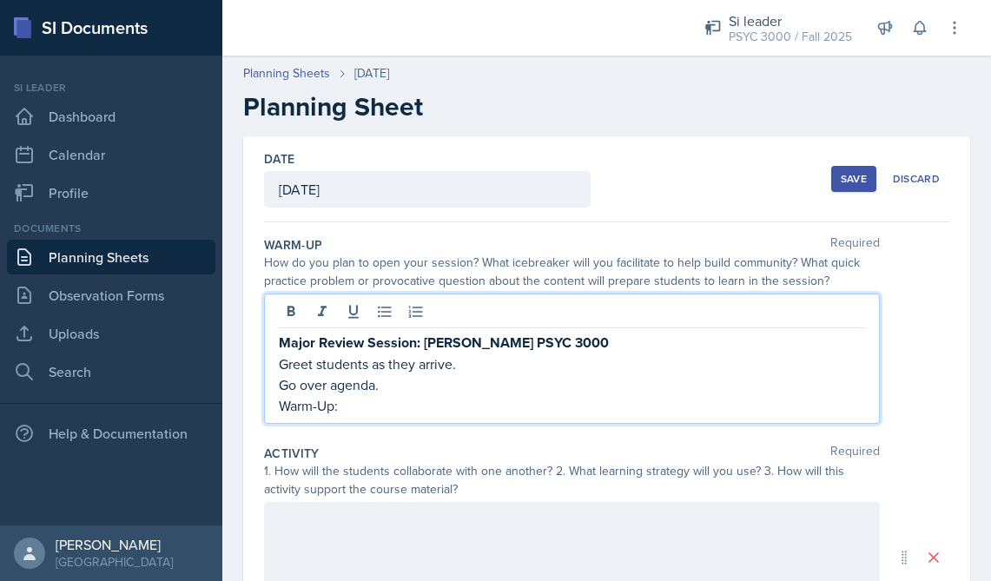
scroll to position [43, 0]
